Goal: Information Seeking & Learning: Check status

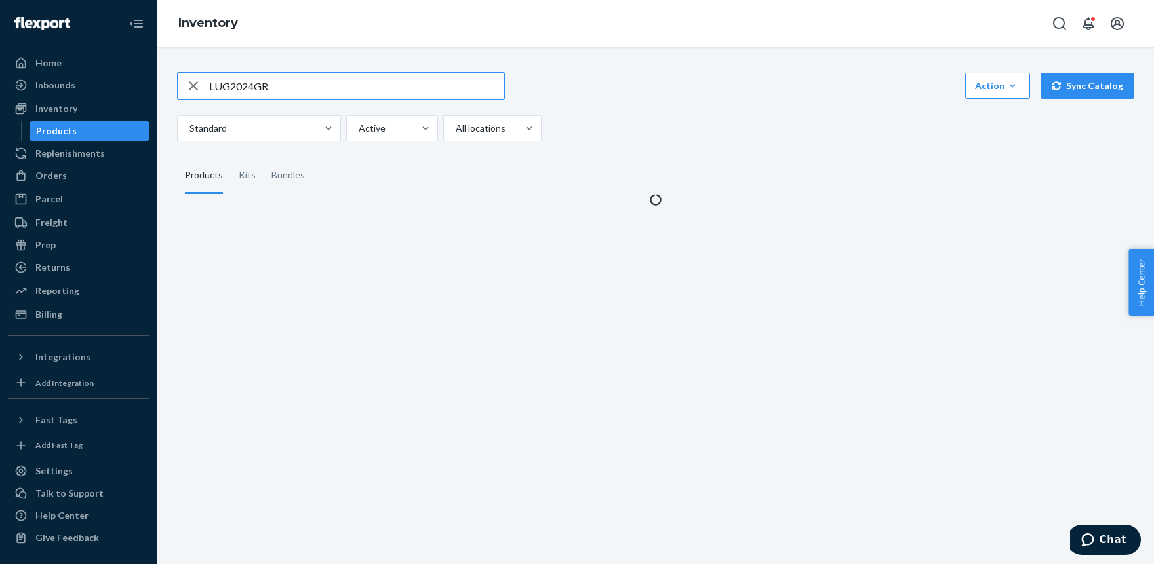
click at [224, 92] on input "LUG2024GR" at bounding box center [356, 86] width 295 height 26
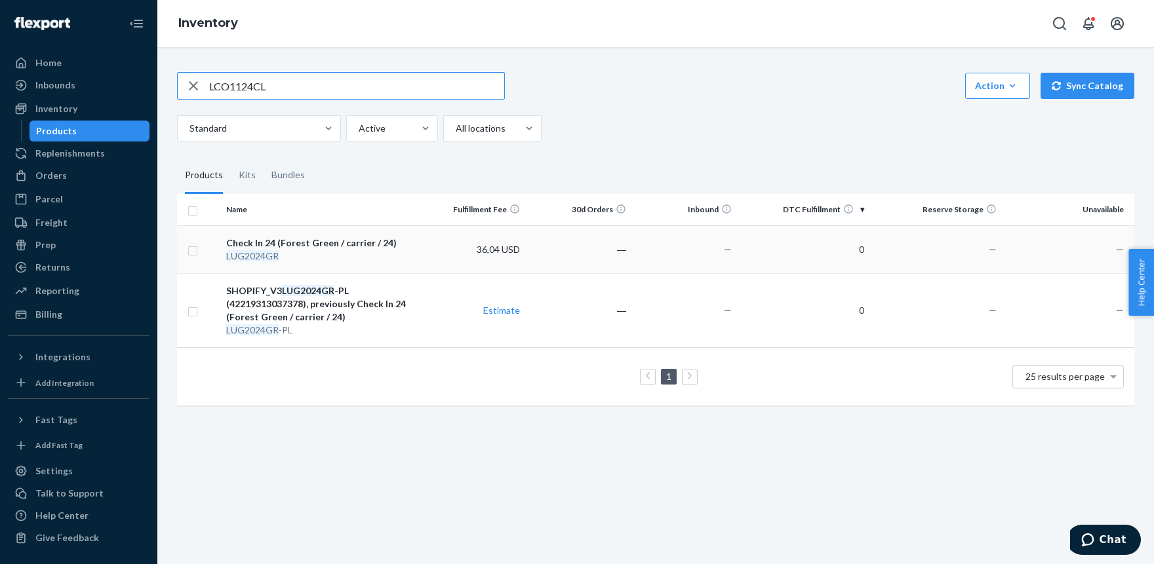
type input "LCO1124CL"
click at [286, 241] on div "Check In 24 (Forest Green / carrier / 24)" at bounding box center [320, 243] width 188 height 13
click at [231, 90] on input "LUG2024GR" at bounding box center [356, 86] width 295 height 26
paste input "CO1124CL"
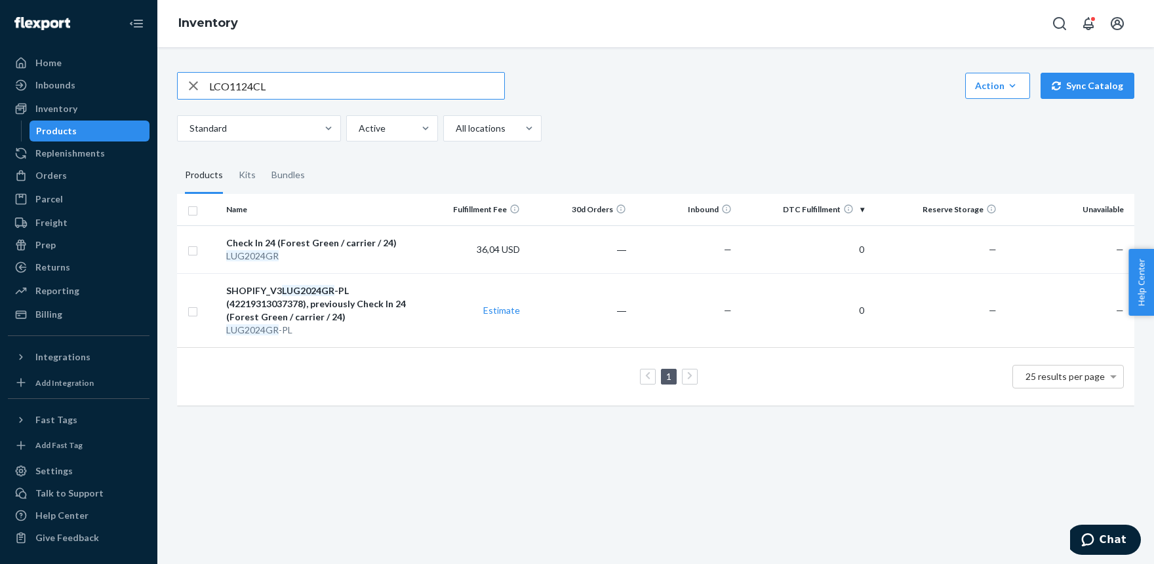
type input "LCO1124CL"
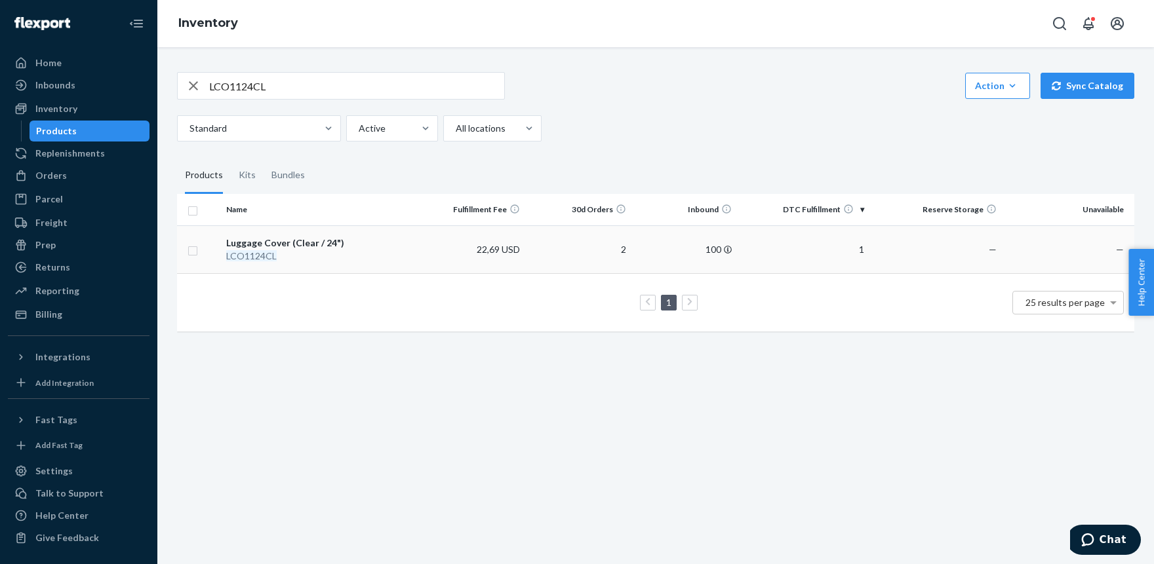
click at [287, 247] on div "Luggage Cover (Clear / 24")" at bounding box center [320, 243] width 188 height 13
click at [260, 79] on input "LCO1124CL" at bounding box center [356, 86] width 295 height 26
type input "TBAG1221MB"
click at [275, 252] on em "TBAG1221MB" at bounding box center [256, 255] width 61 height 11
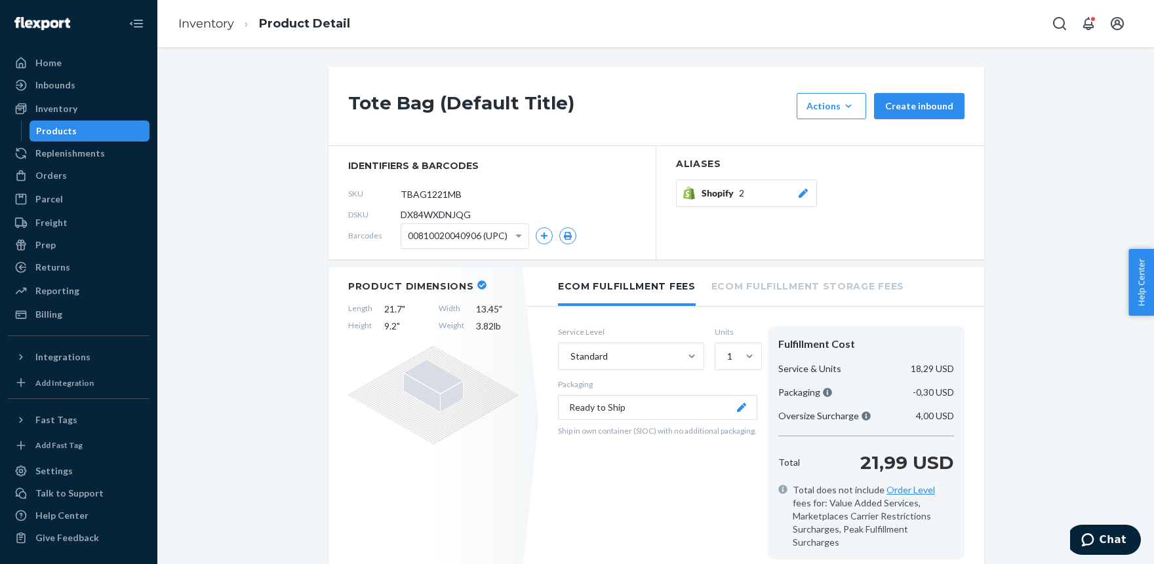
click at [804, 185] on button "Shopify 2" at bounding box center [746, 194] width 141 height 28
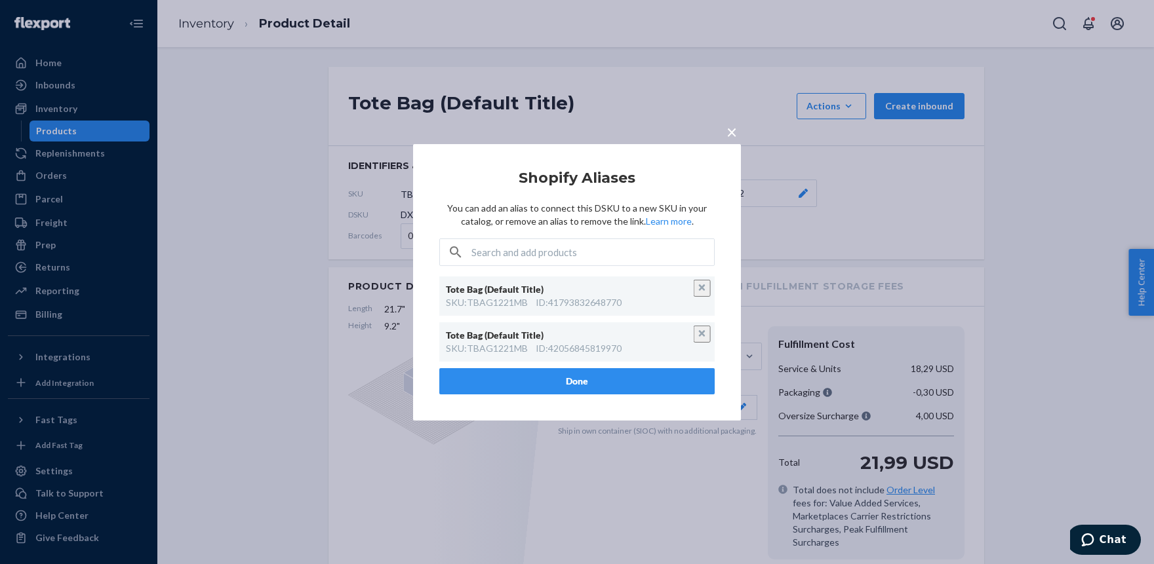
click at [734, 123] on span "×" at bounding box center [731, 131] width 10 height 22
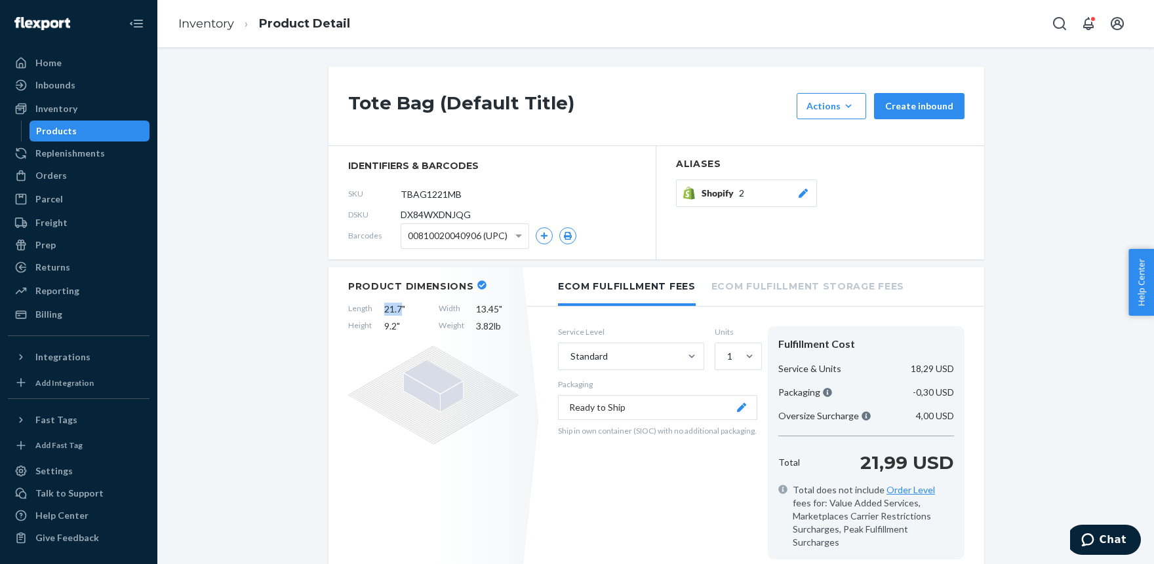
drag, startPoint x: 385, startPoint y: 309, endPoint x: 402, endPoint y: 309, distance: 17.0
click at [402, 309] on span "21.7 "" at bounding box center [405, 309] width 43 height 13
drag, startPoint x: 477, startPoint y: 328, endPoint x: 501, endPoint y: 332, distance: 25.2
click at [501, 331] on span "3.82 lb" at bounding box center [497, 326] width 43 height 13
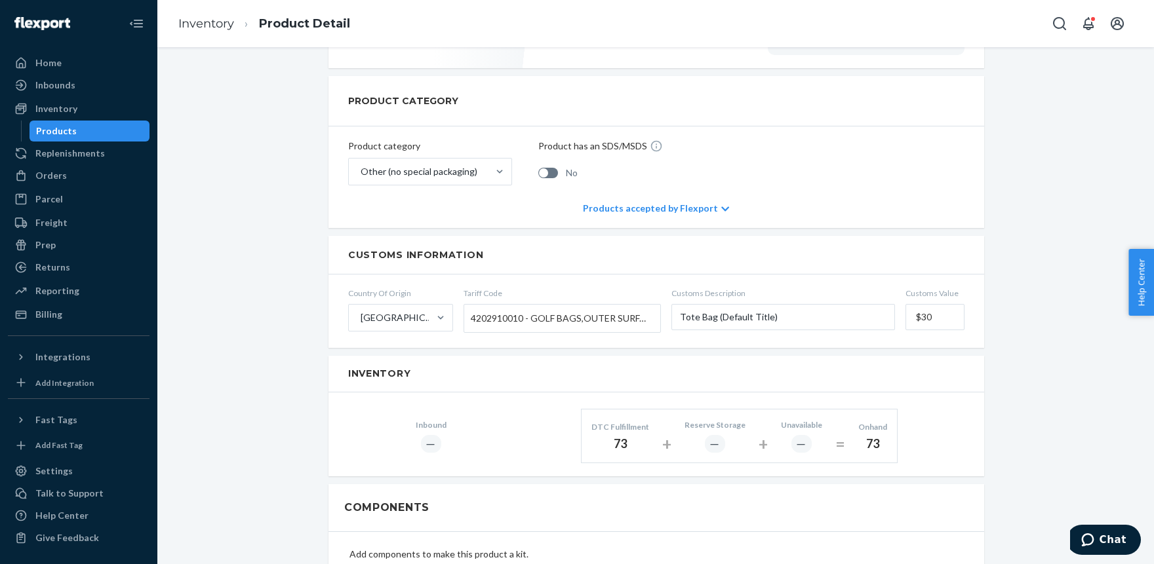
scroll to position [72, 0]
